Goal: Information Seeking & Learning: Check status

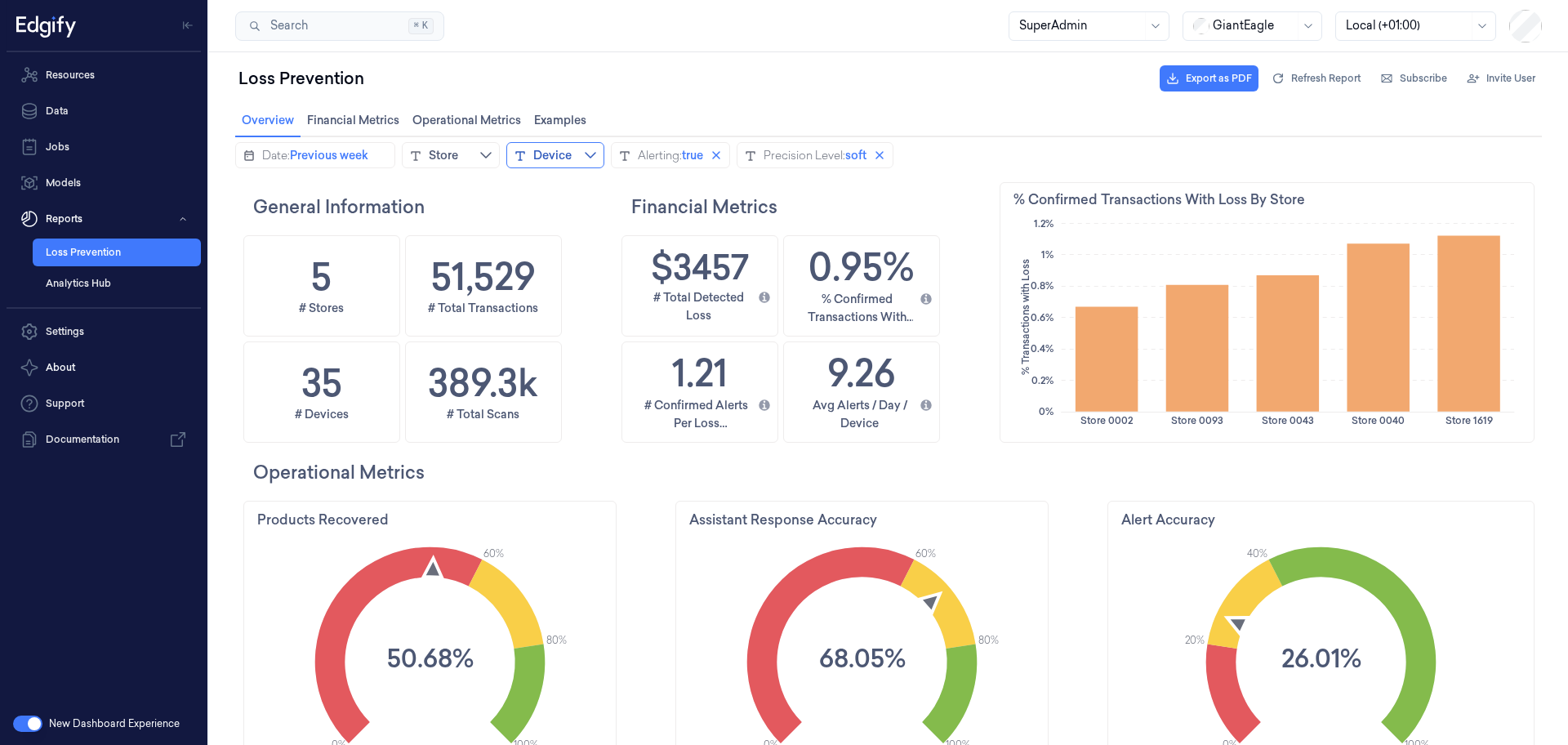
scroll to position [398, 81]
click at [325, 151] on span "Previous week" at bounding box center [329, 155] width 79 height 16
click at [463, 163] on button "Store" at bounding box center [451, 155] width 98 height 26
click at [805, 184] on div "Financial Metrics" at bounding box center [809, 206] width 373 height 48
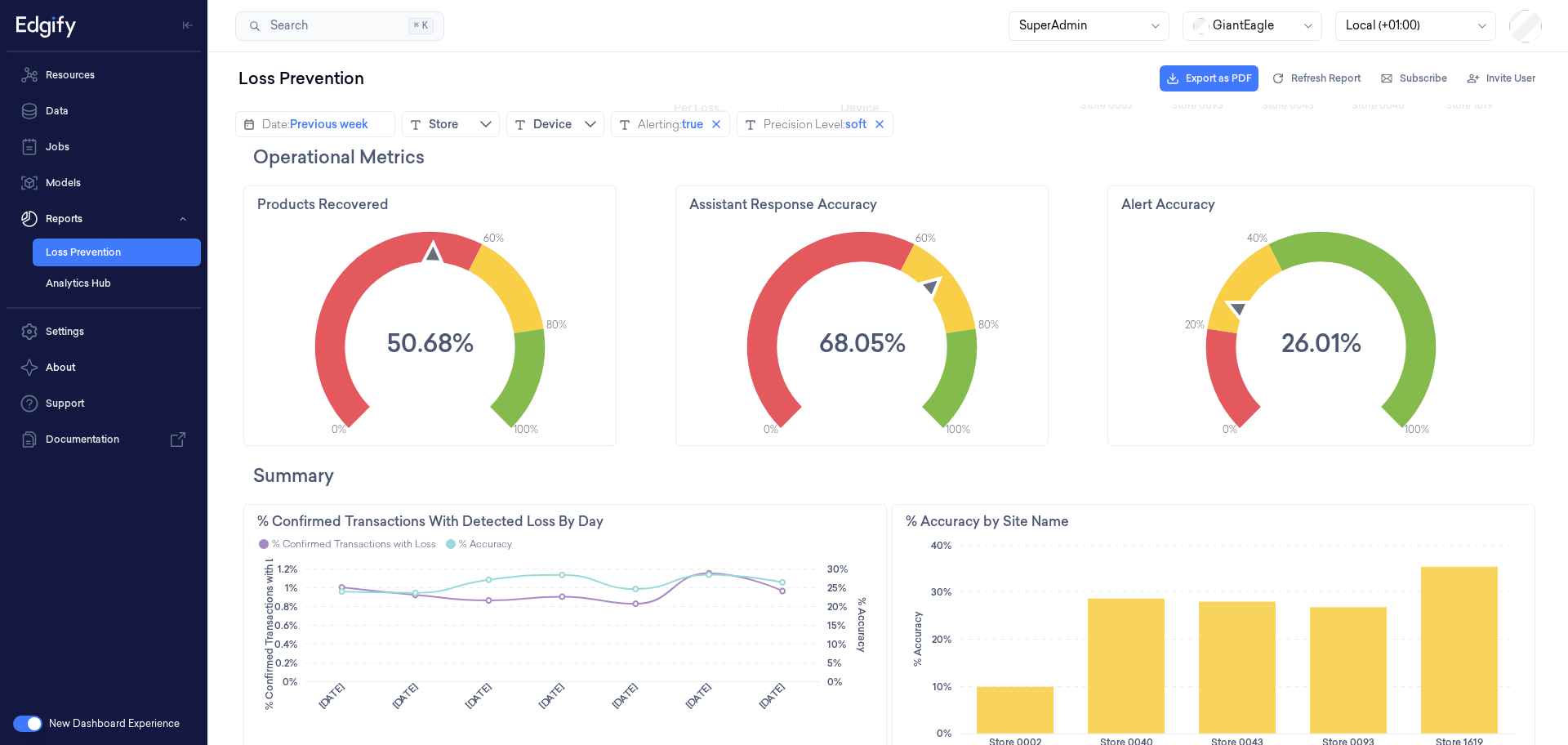
scroll to position [0, 0]
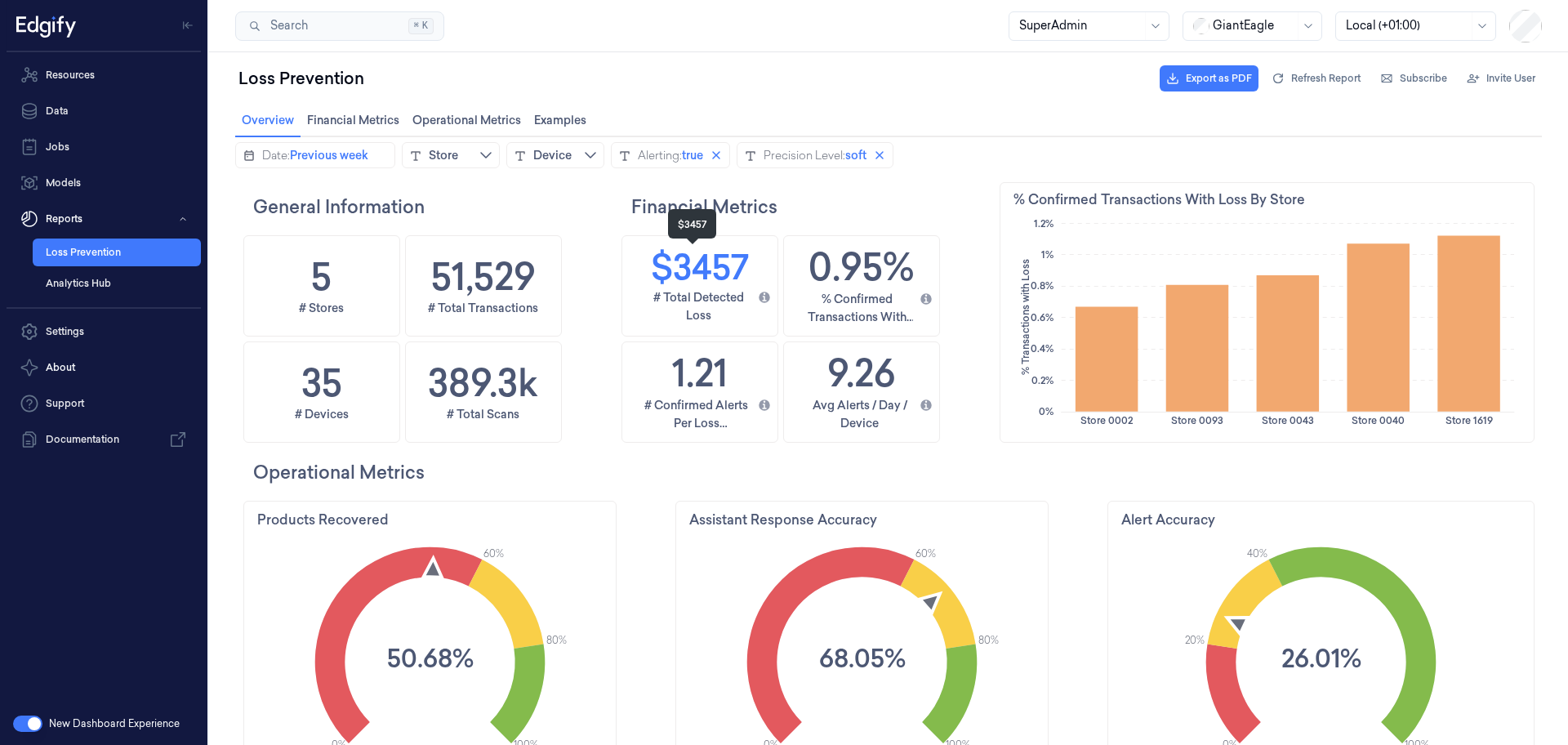
click at [705, 257] on h1 "$3457" at bounding box center [700, 267] width 98 height 50
click at [689, 266] on h1 "$3457" at bounding box center [700, 267] width 98 height 50
click at [469, 275] on h1 "51,529" at bounding box center [483, 276] width 105 height 53
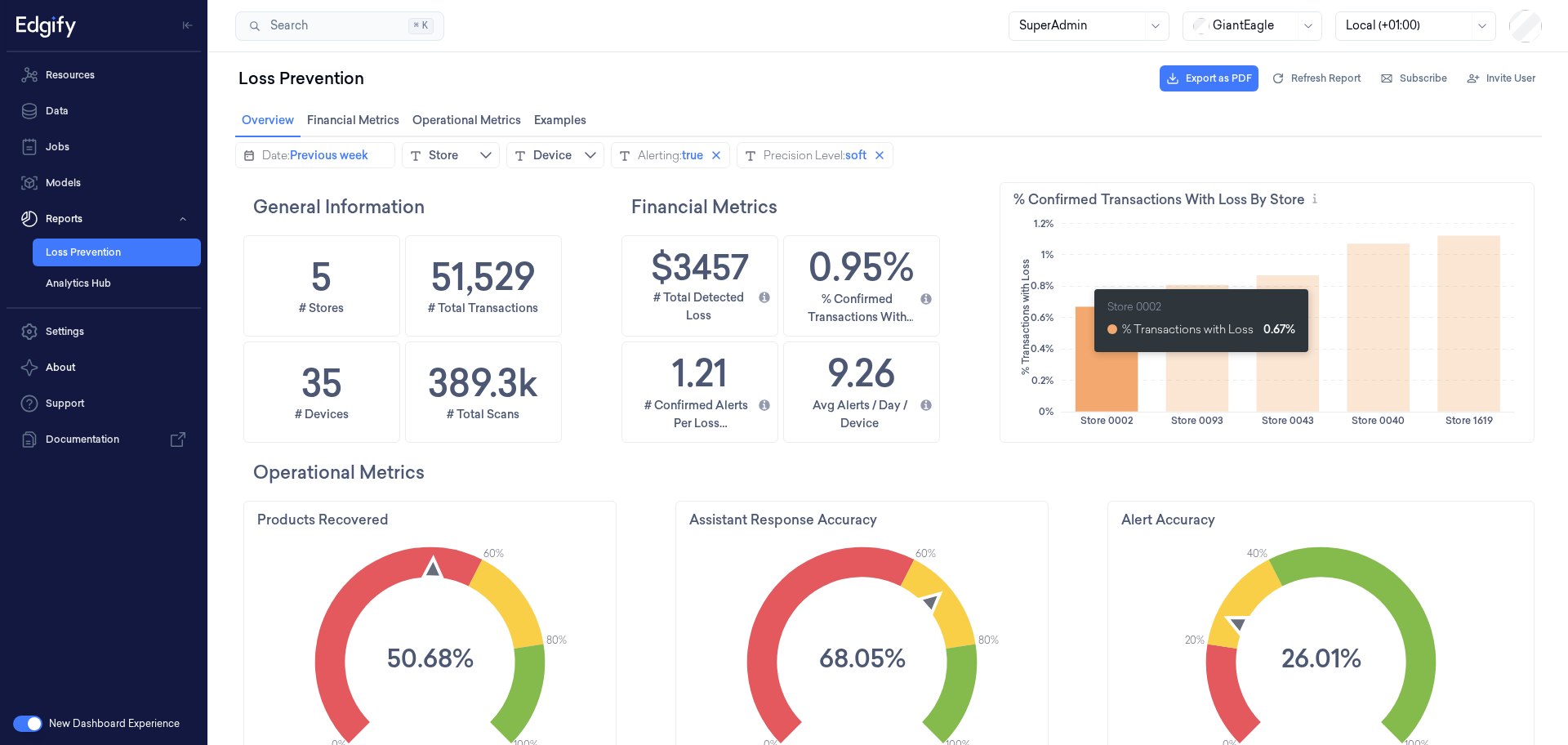
click at [1091, 360] on icon at bounding box center [1105, 359] width 62 height 105
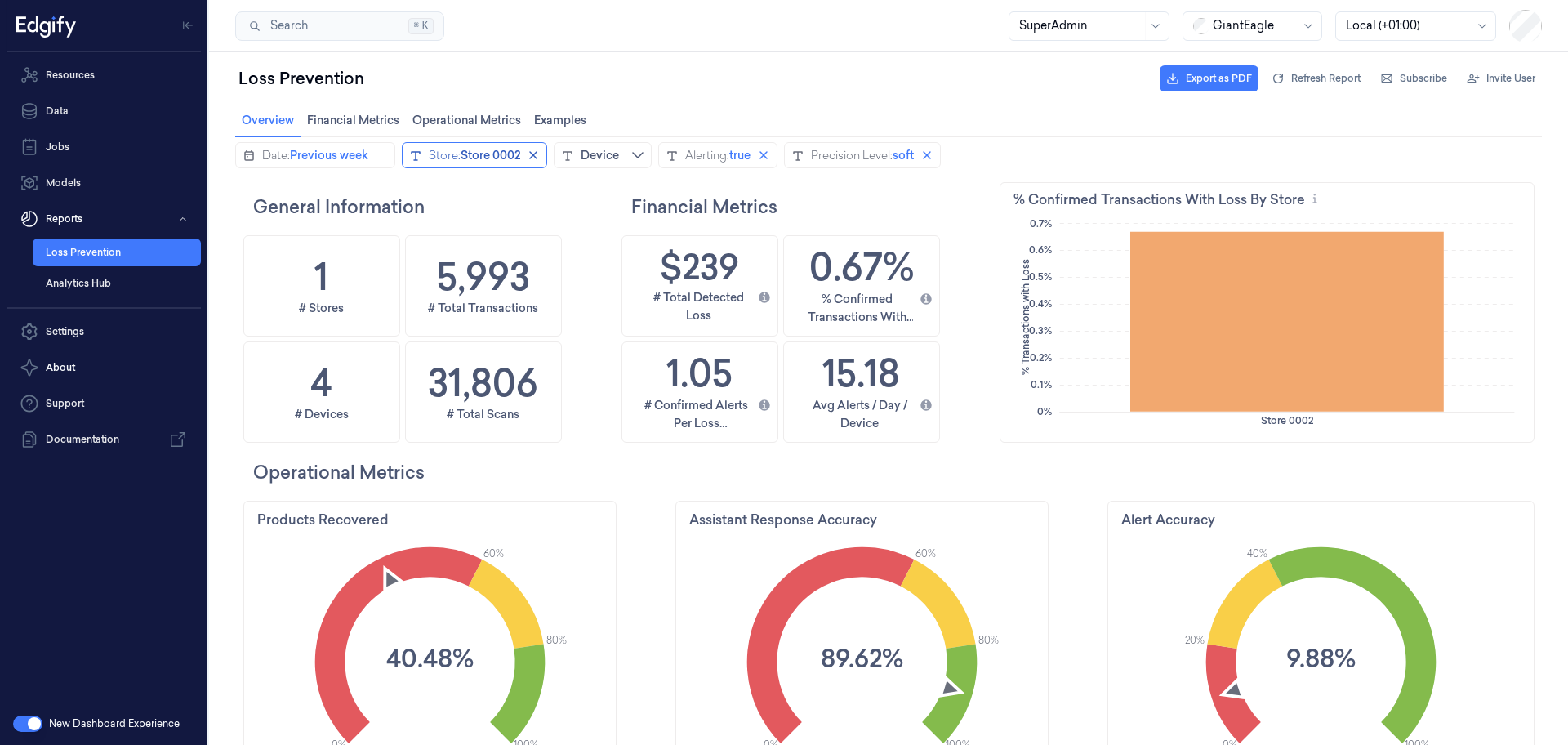
scroll to position [398, 529]
click at [540, 153] on icon "close icon" at bounding box center [533, 155] width 13 height 13
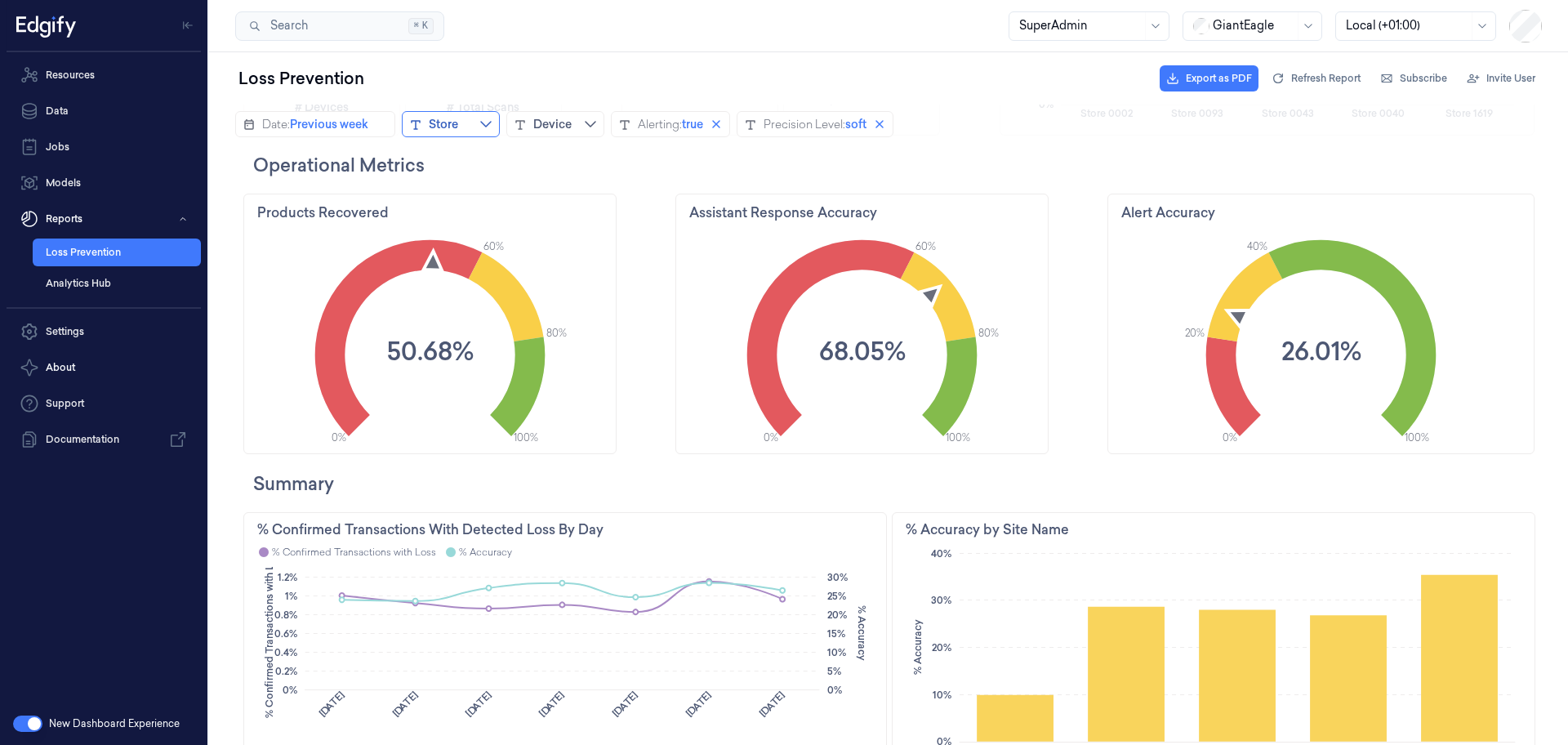
scroll to position [319, 0]
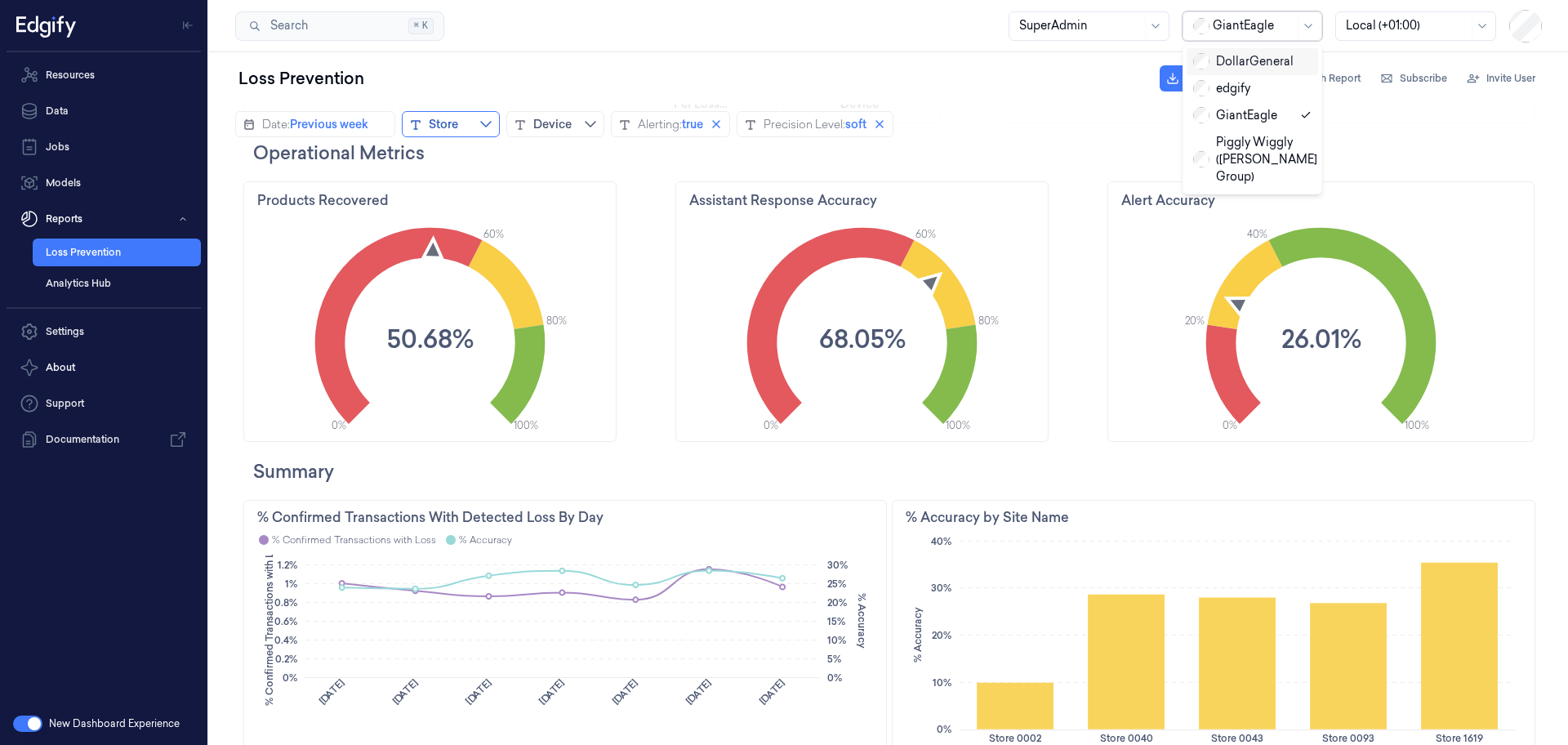
click at [1238, 64] on div "DollarGeneral" at bounding box center [1243, 61] width 100 height 17
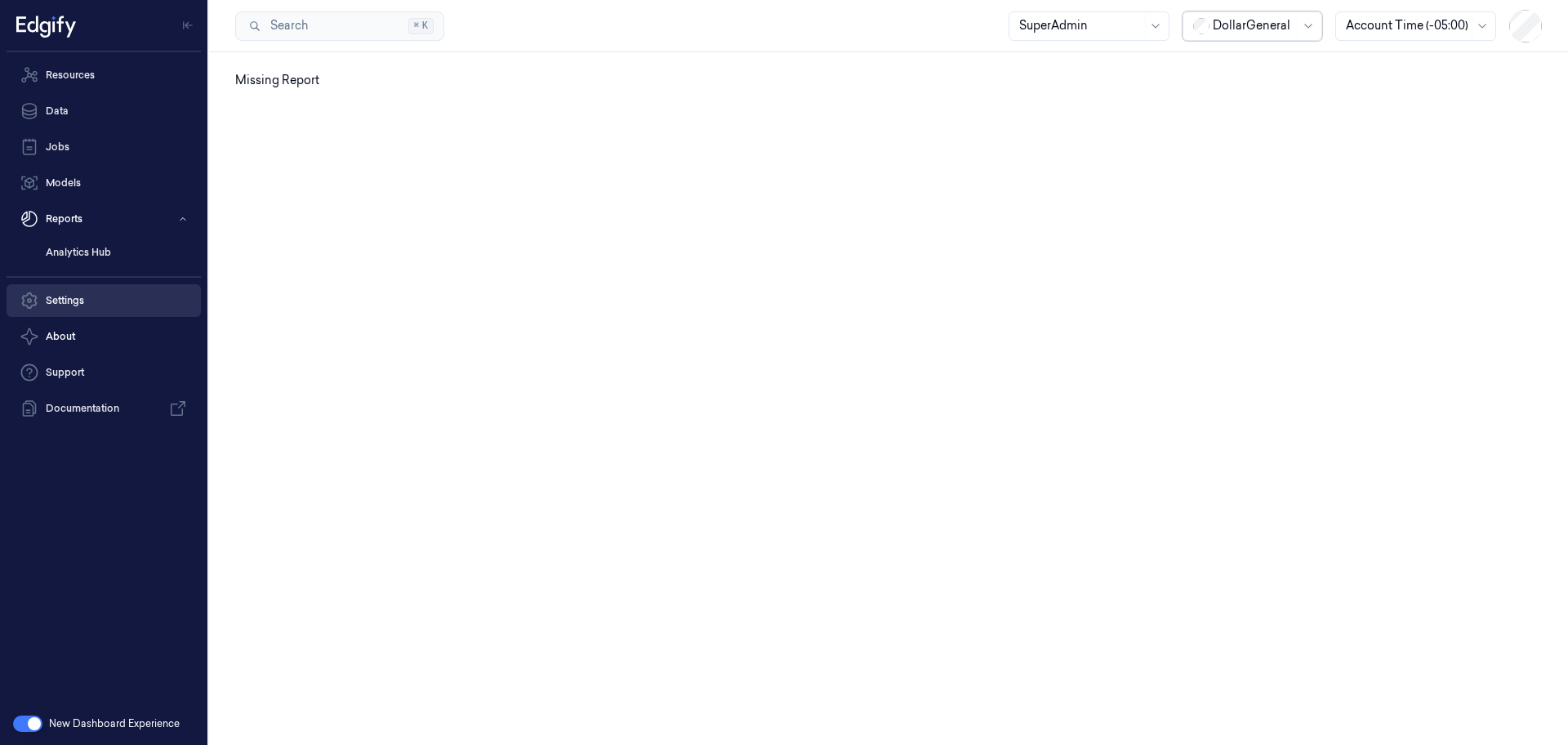
click at [150, 308] on link "Settings" at bounding box center [104, 300] width 195 height 33
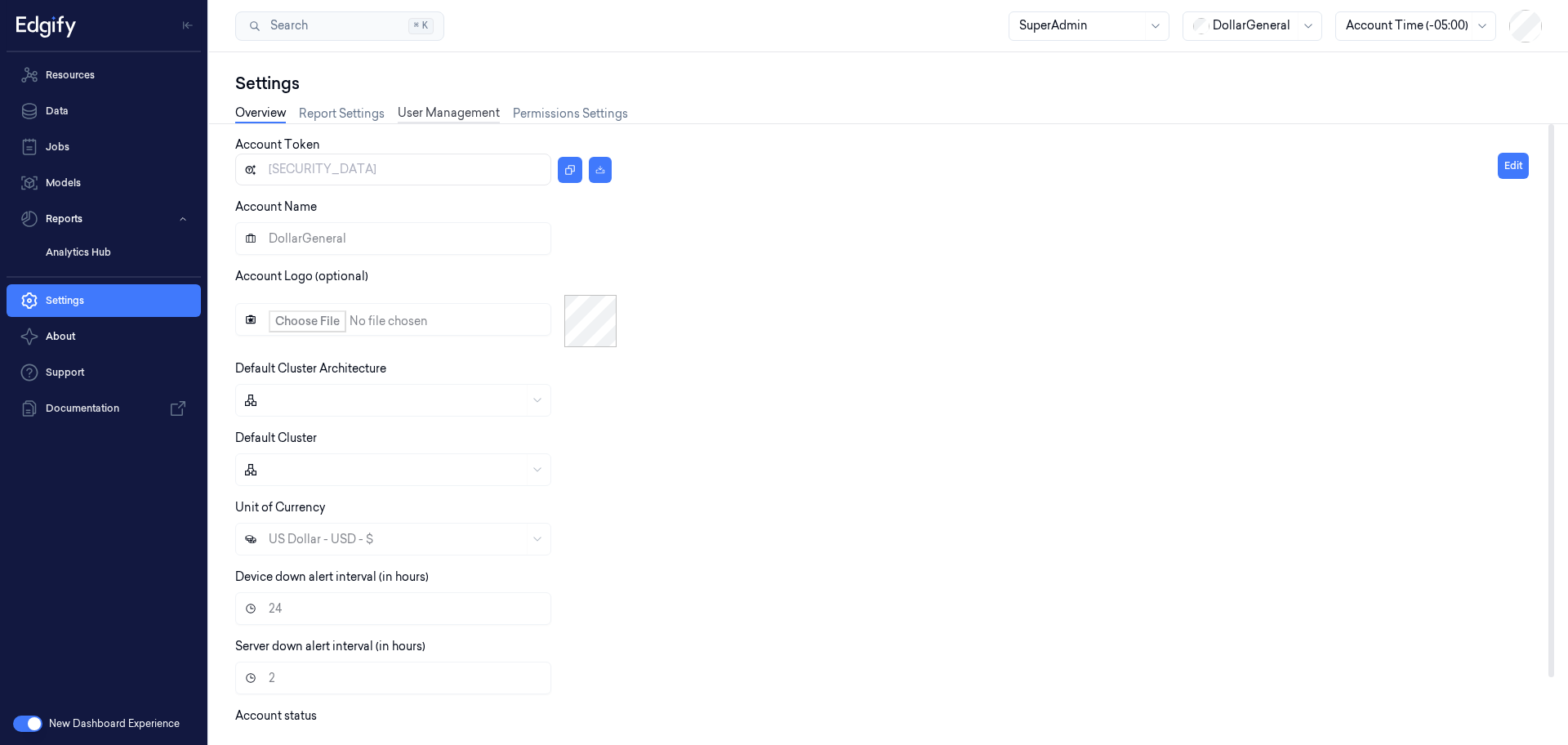
click at [442, 111] on link "User Management" at bounding box center [449, 113] width 102 height 19
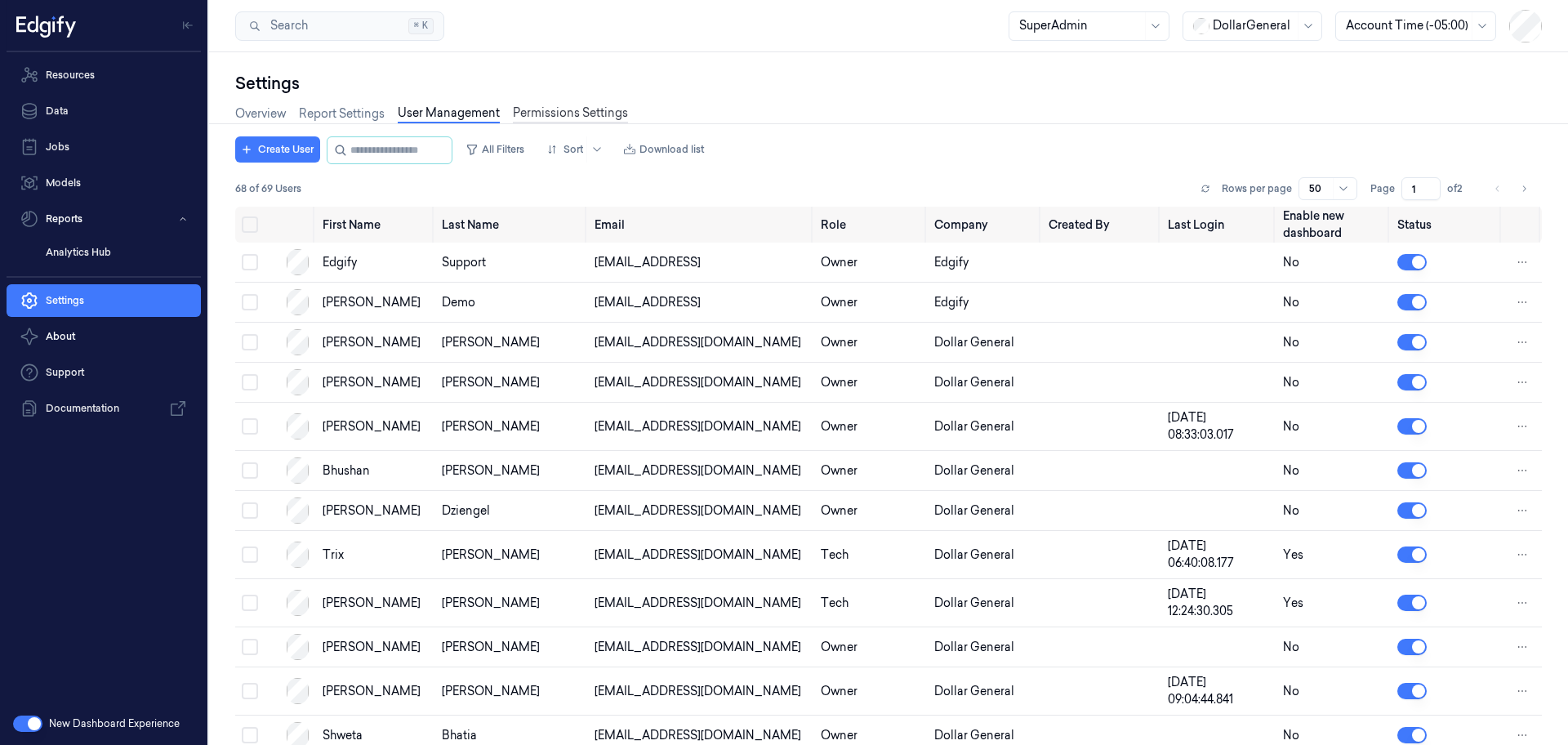
click at [586, 111] on link "Permissions Settings" at bounding box center [570, 113] width 115 height 19
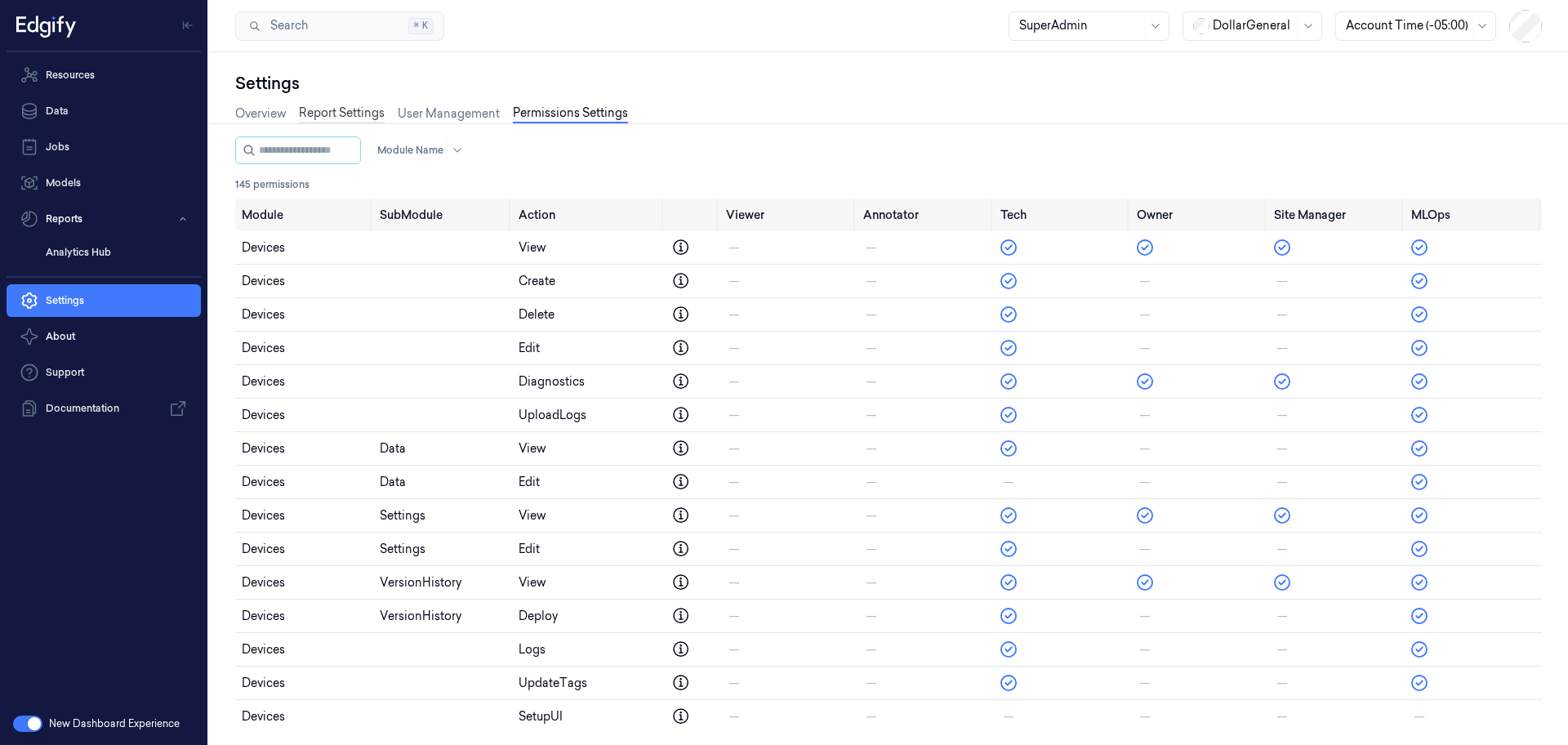
click at [356, 113] on link "Report Settings" at bounding box center [342, 113] width 86 height 19
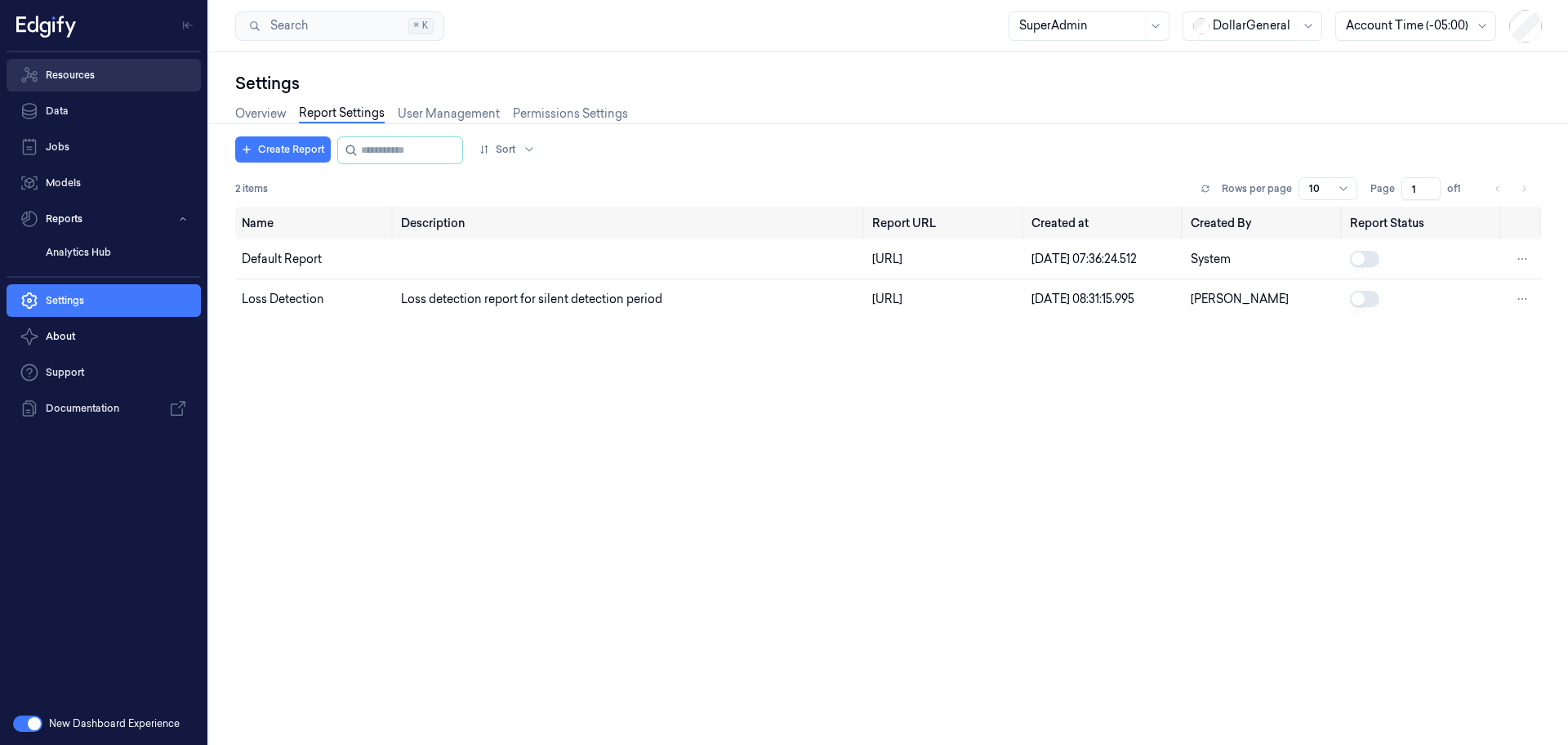
click at [95, 69] on link "Resources" at bounding box center [104, 75] width 195 height 33
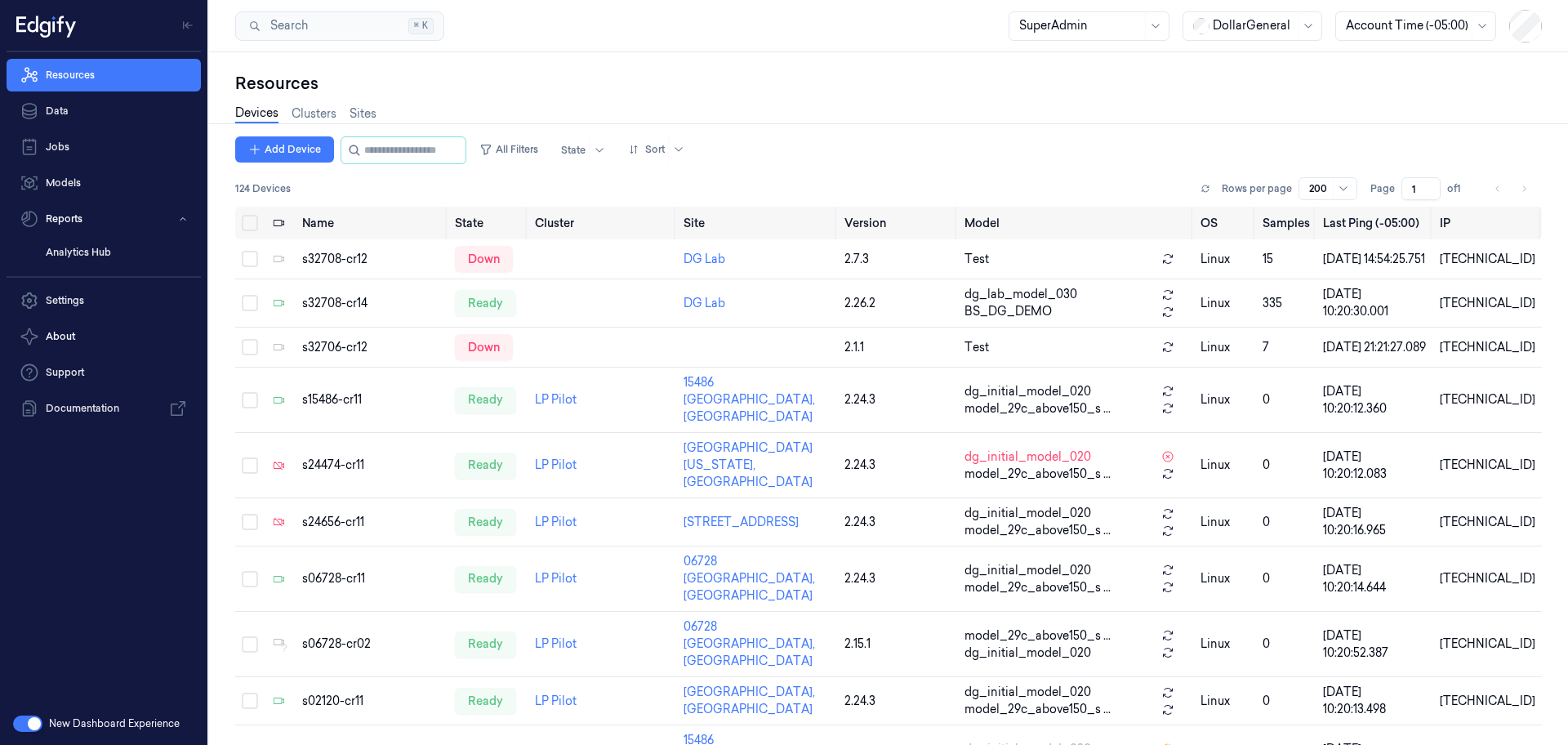
click at [1279, 24] on div at bounding box center [1253, 25] width 81 height 17
click at [1242, 105] on div "GiantEagle" at bounding box center [1252, 115] width 131 height 27
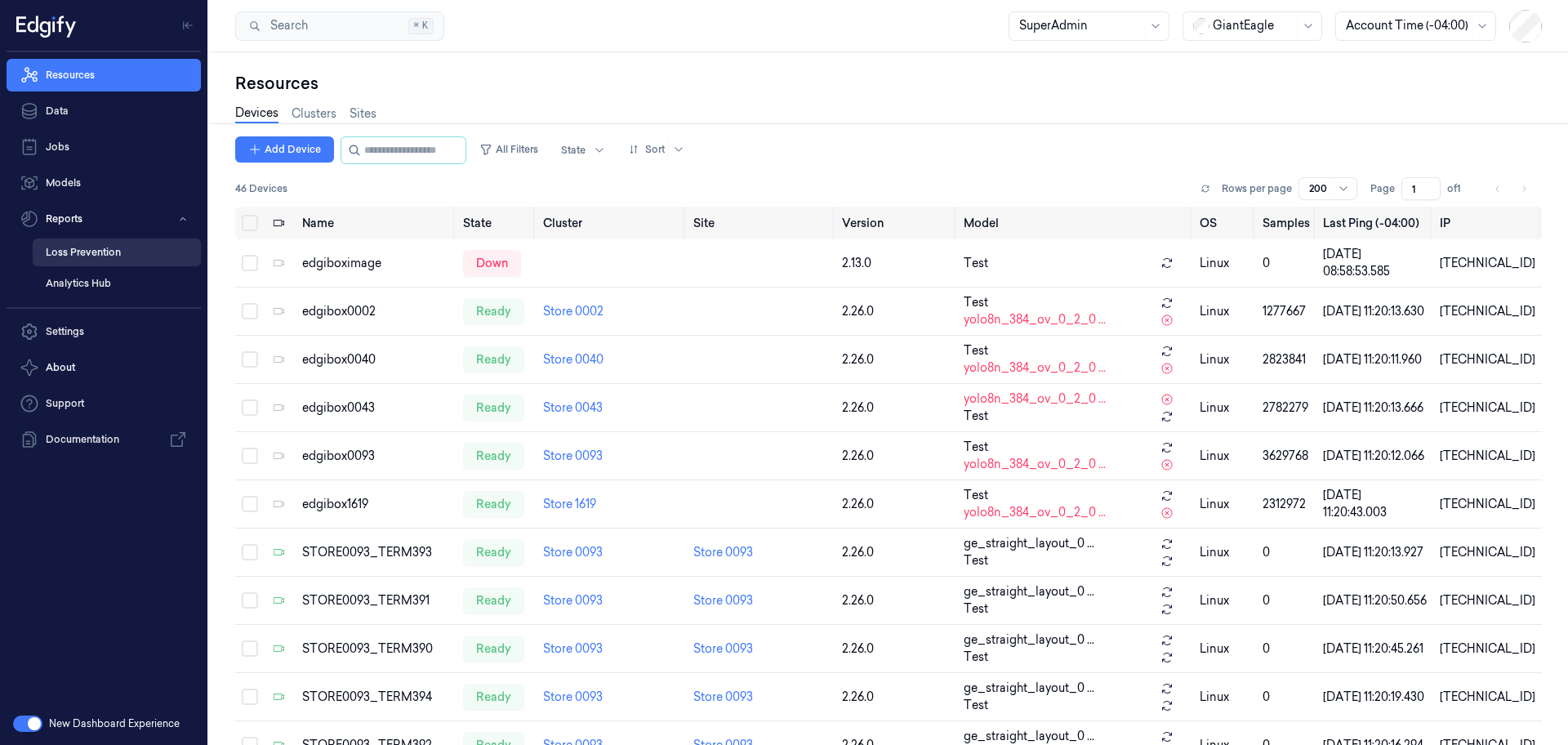
click at [114, 244] on link "Loss Prevention" at bounding box center [117, 252] width 168 height 28
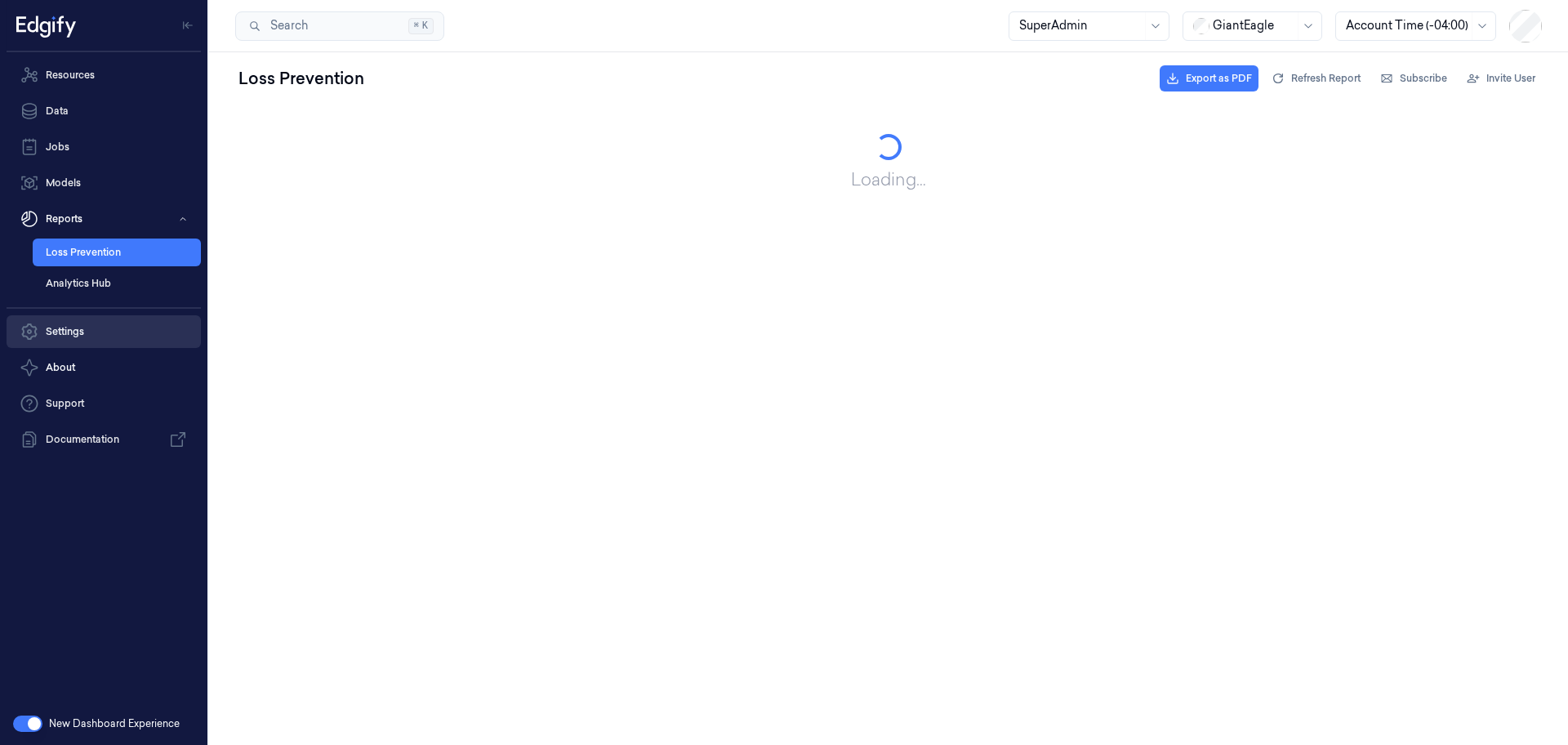
click at [134, 319] on link "Settings" at bounding box center [104, 331] width 195 height 33
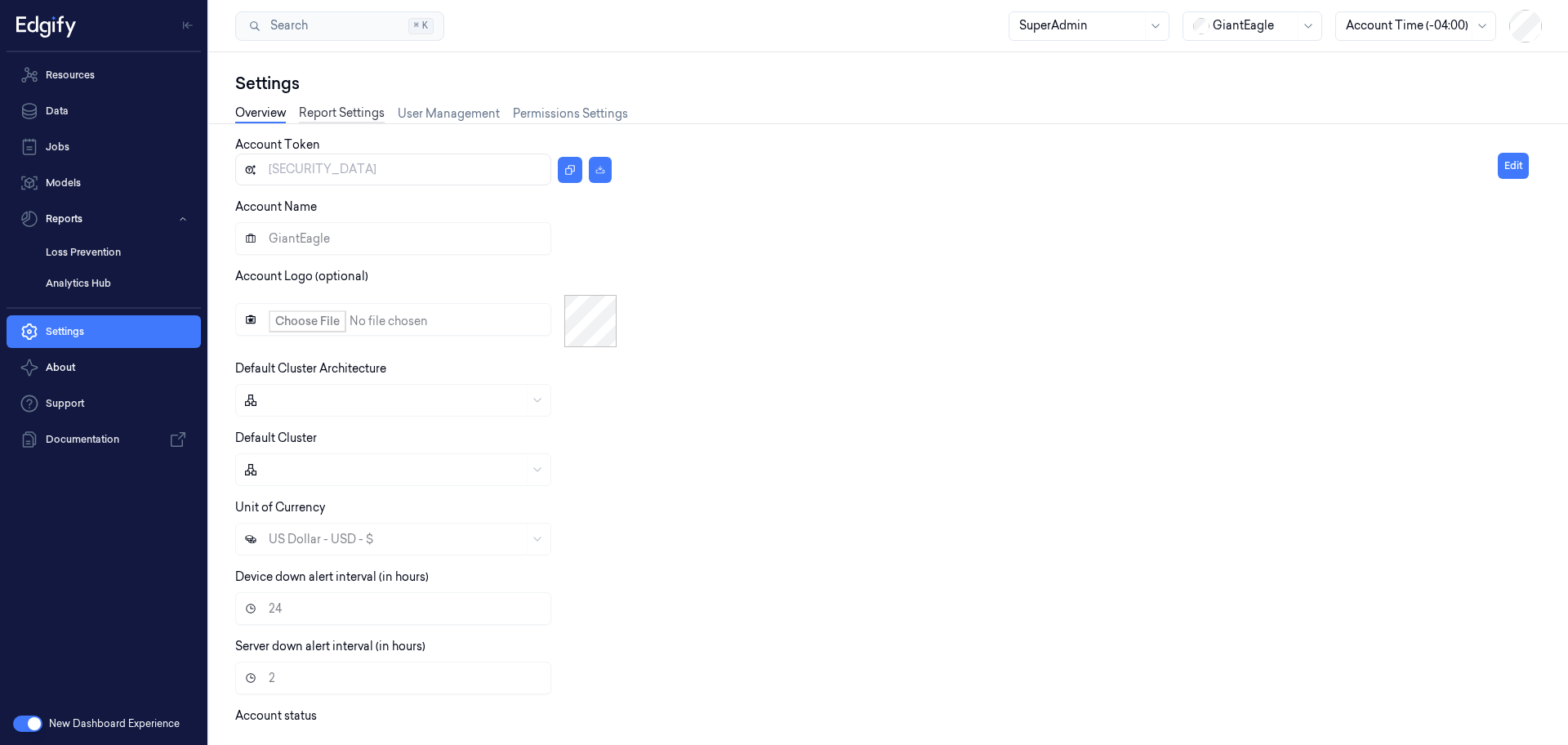
click at [345, 107] on link "Report Settings" at bounding box center [342, 113] width 86 height 19
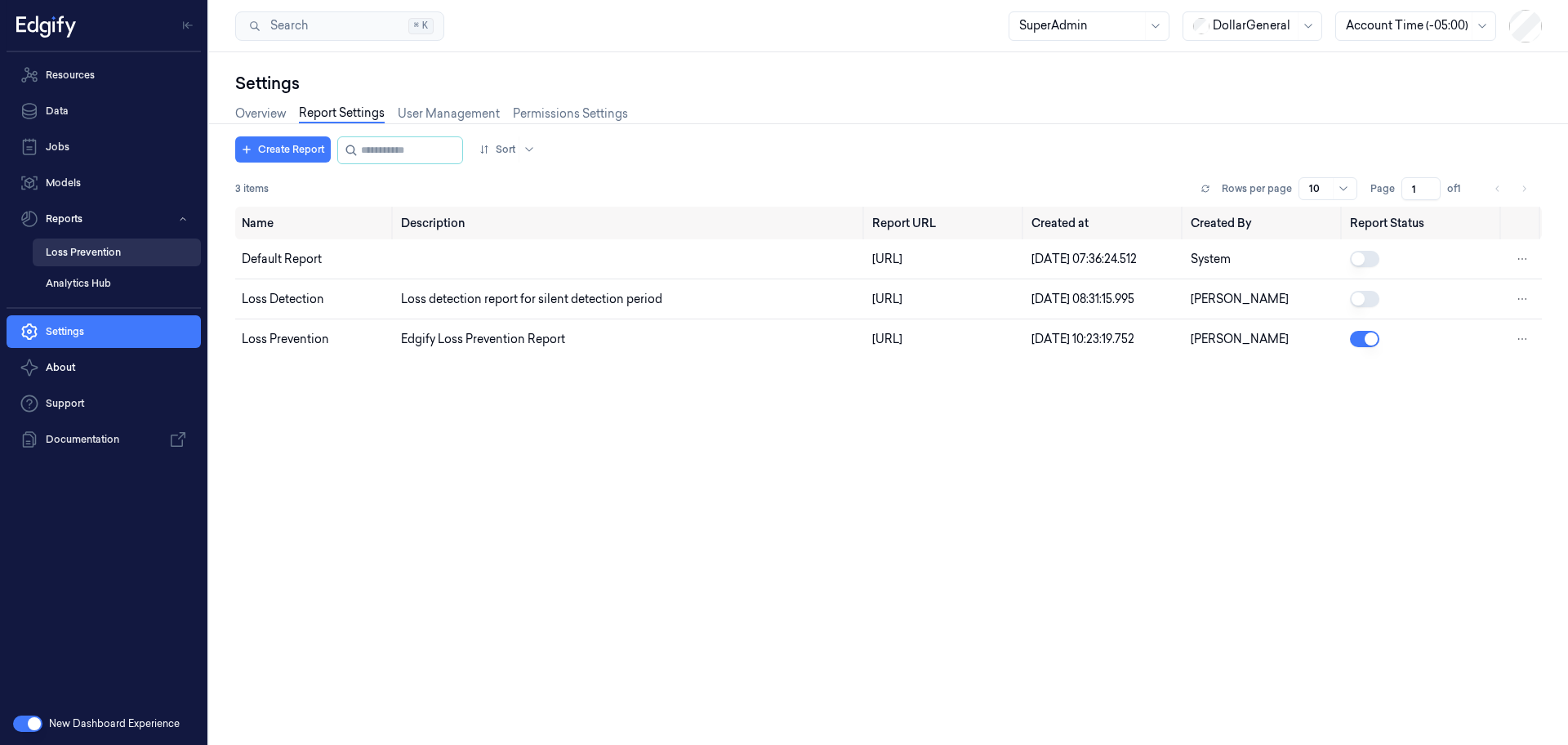
click at [110, 251] on link "Loss Prevention" at bounding box center [117, 252] width 168 height 28
